Goal: Navigation & Orientation: Find specific page/section

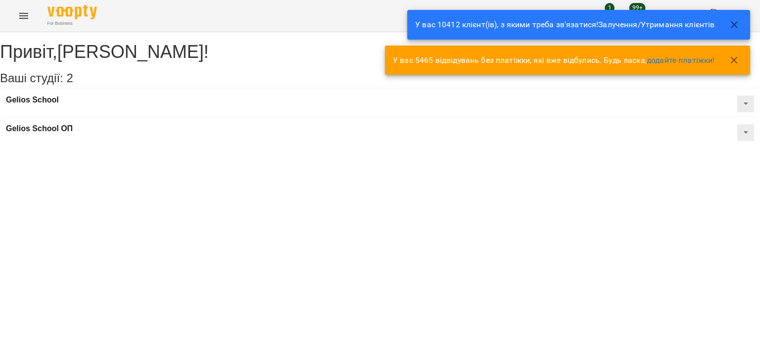
click at [12, 21] on div "For Business 1 99+ UA" at bounding box center [380, 16] width 760 height 32
click at [22, 15] on icon "Menu" at bounding box center [24, 16] width 12 height 12
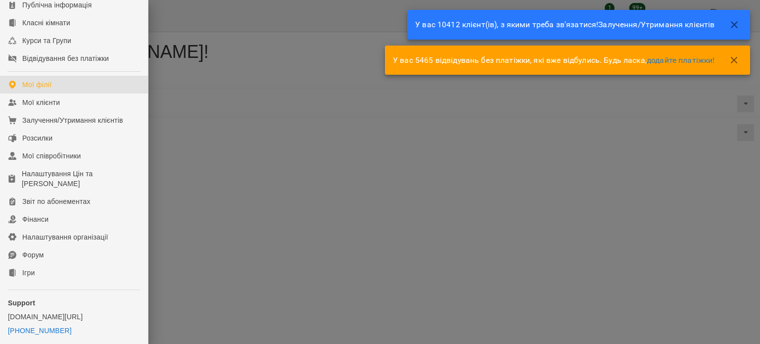
scroll to position [184, 0]
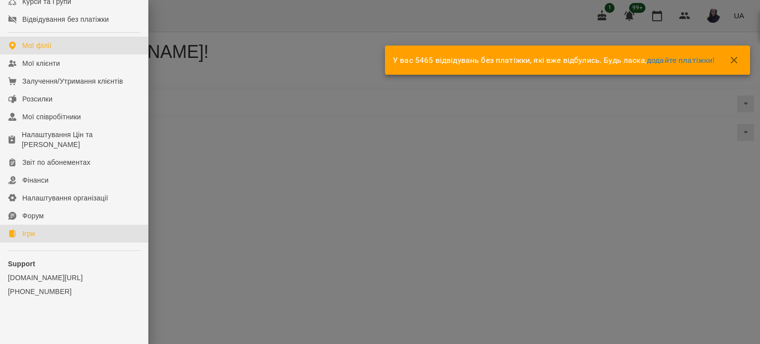
click at [46, 236] on link "Ігри" at bounding box center [74, 234] width 148 height 18
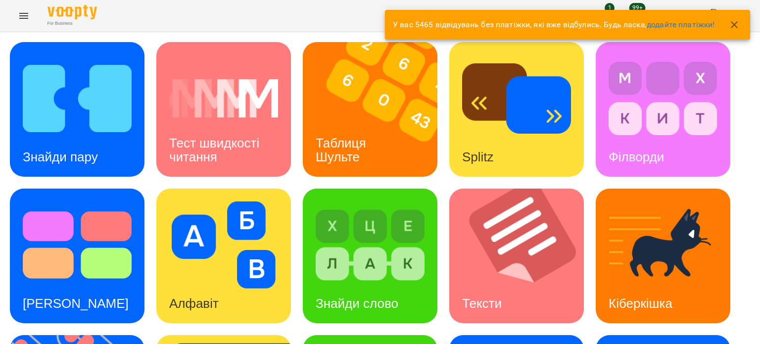
click at [733, 23] on icon "button" at bounding box center [734, 24] width 7 height 7
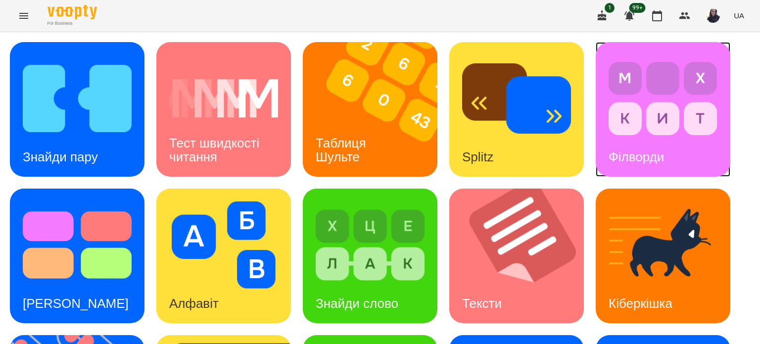
click at [642, 113] on img at bounding box center [663, 98] width 109 height 87
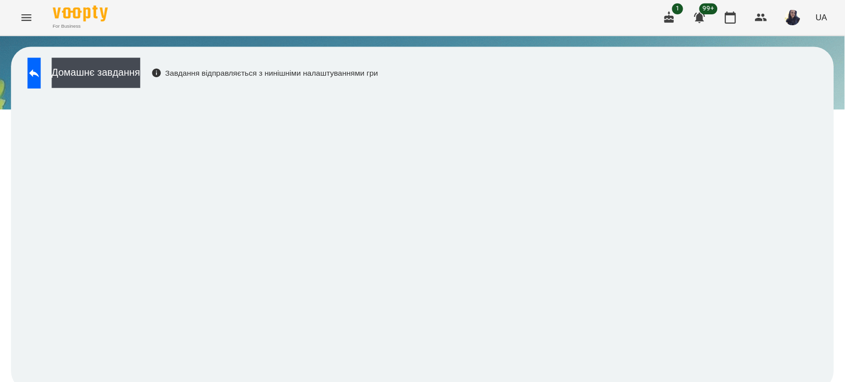
scroll to position [4, 0]
